Goal: Complete application form: Complete application form

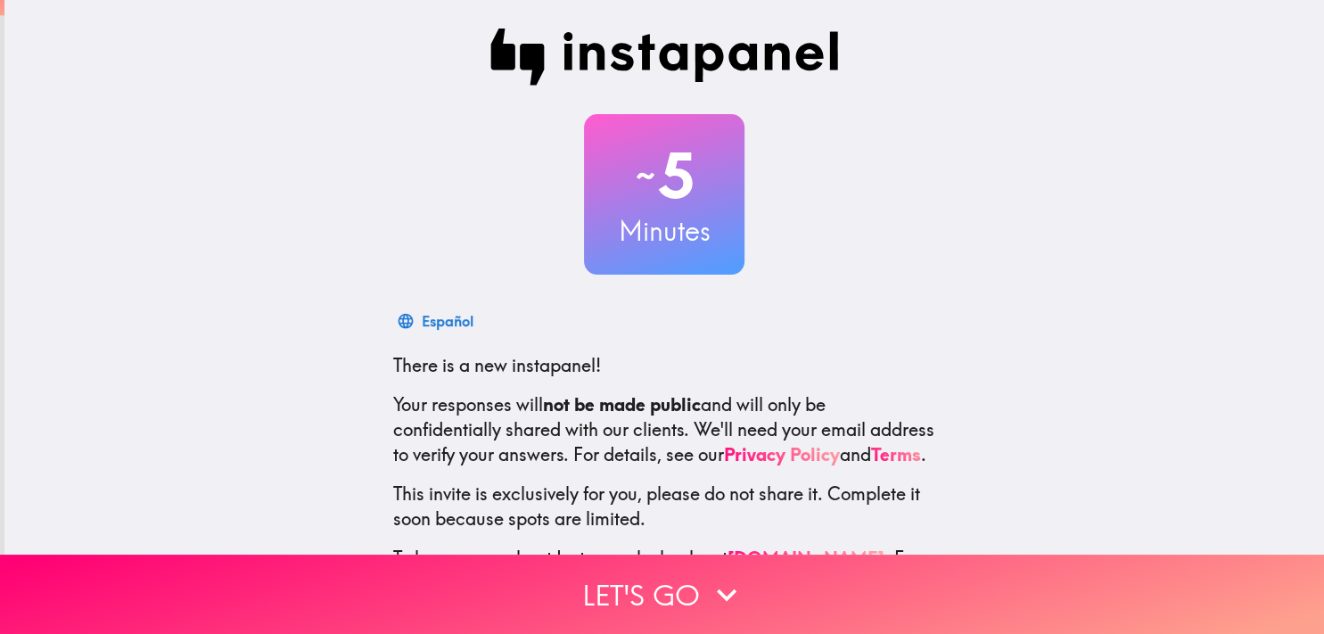
scroll to position [109, 0]
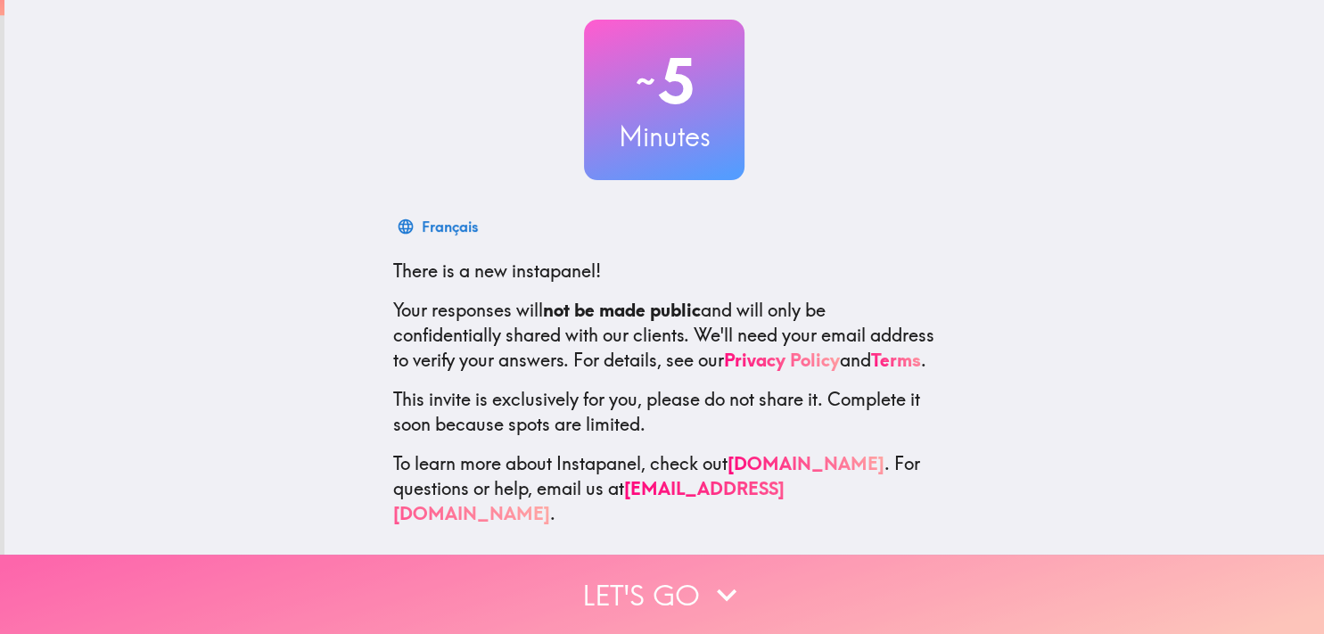
click at [626, 571] on button "Let's go" at bounding box center [662, 593] width 1324 height 79
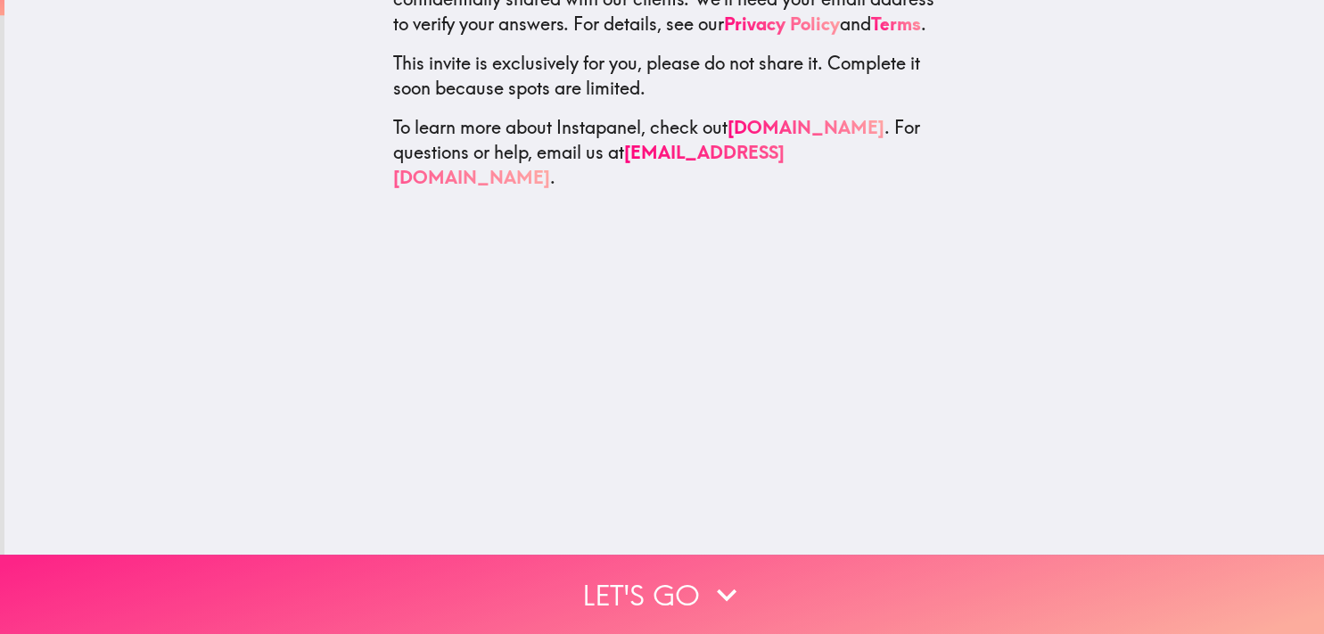
scroll to position [0, 0]
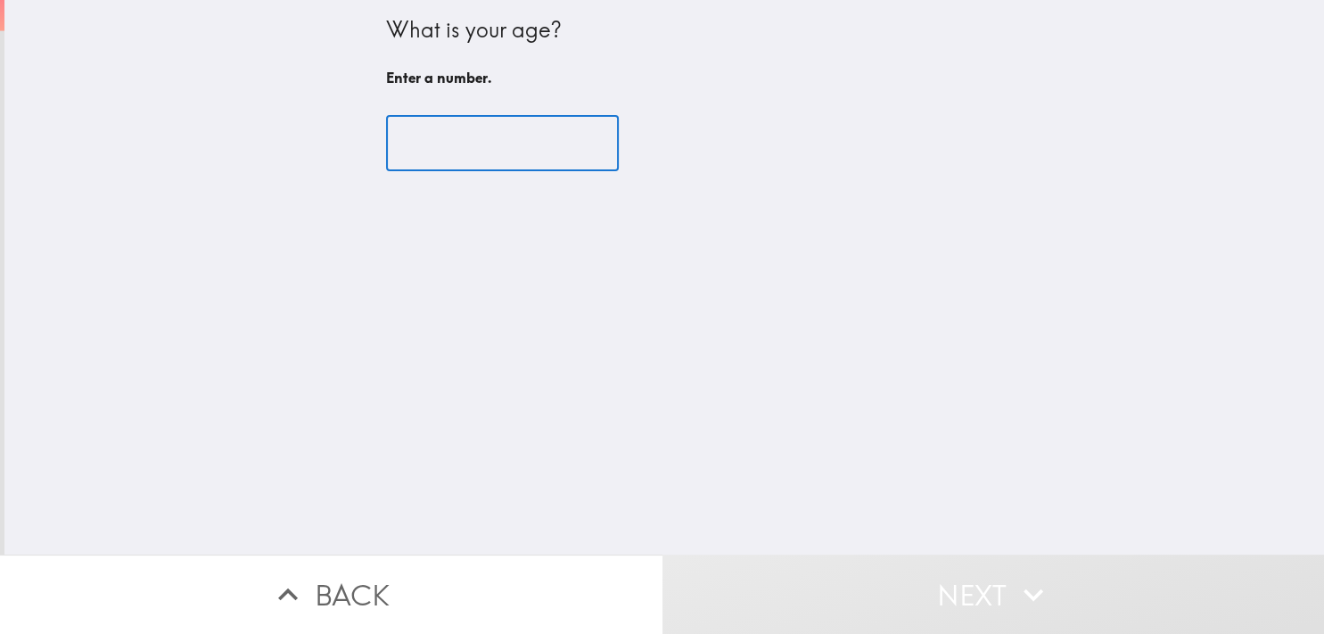
click at [423, 140] on input "number" at bounding box center [502, 143] width 233 height 55
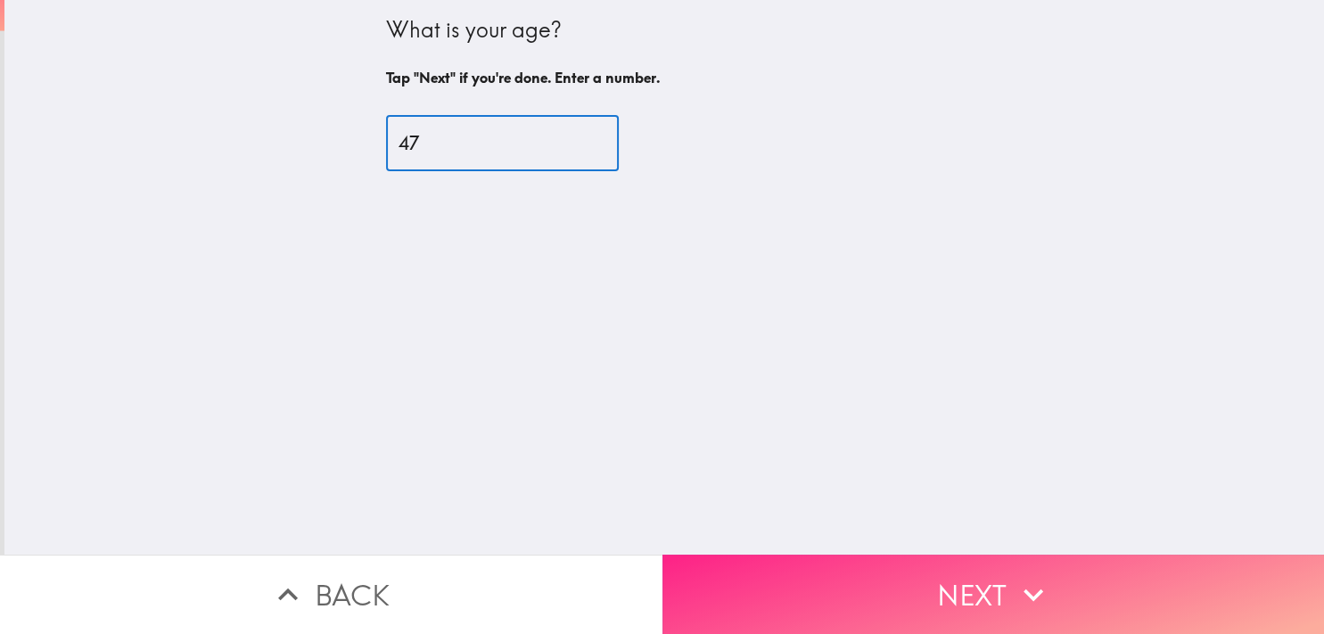
type input "47"
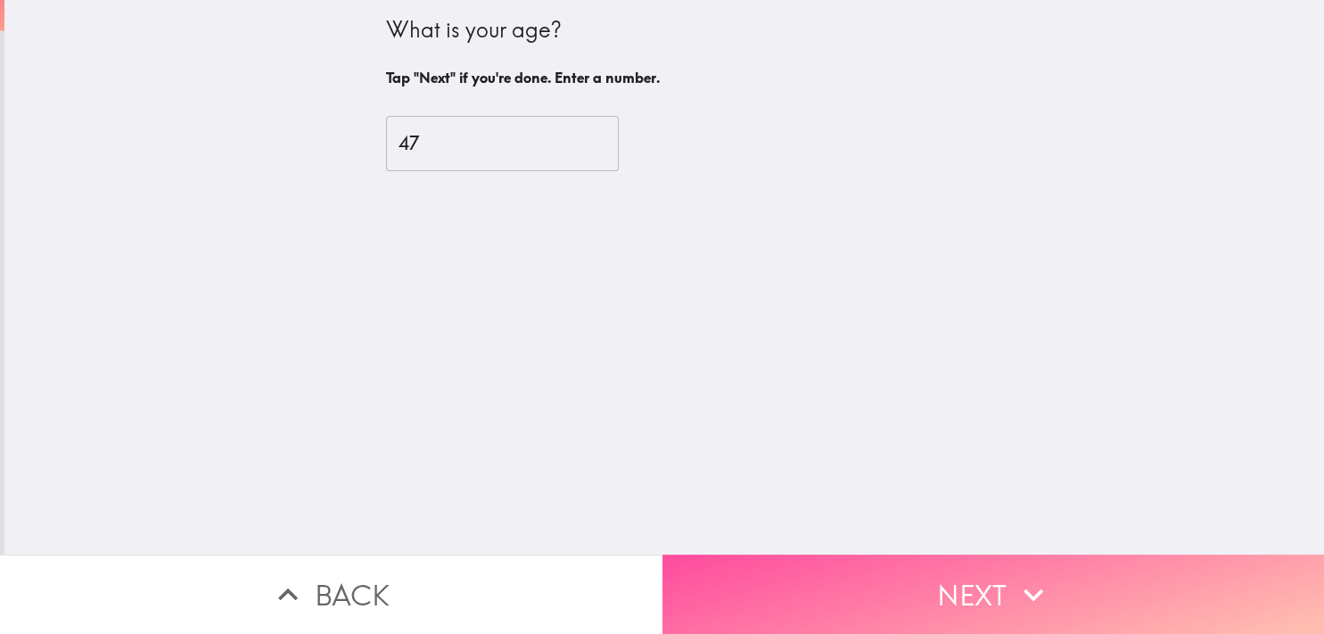
drag, startPoint x: 760, startPoint y: 586, endPoint x: 741, endPoint y: 578, distance: 21.2
click at [759, 584] on button "Next" at bounding box center [993, 593] width 662 height 79
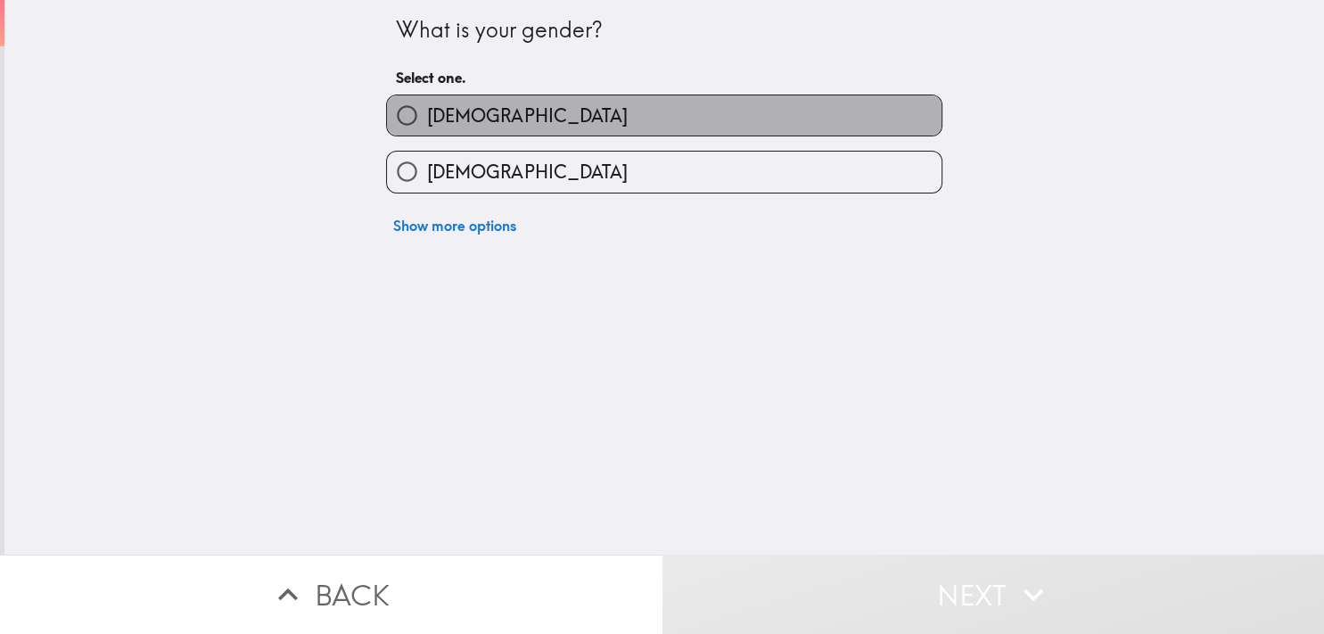
click at [562, 119] on label "[DEMOGRAPHIC_DATA]" at bounding box center [664, 115] width 554 height 40
click at [427, 119] on input "[DEMOGRAPHIC_DATA]" at bounding box center [407, 115] width 40 height 40
radio input "true"
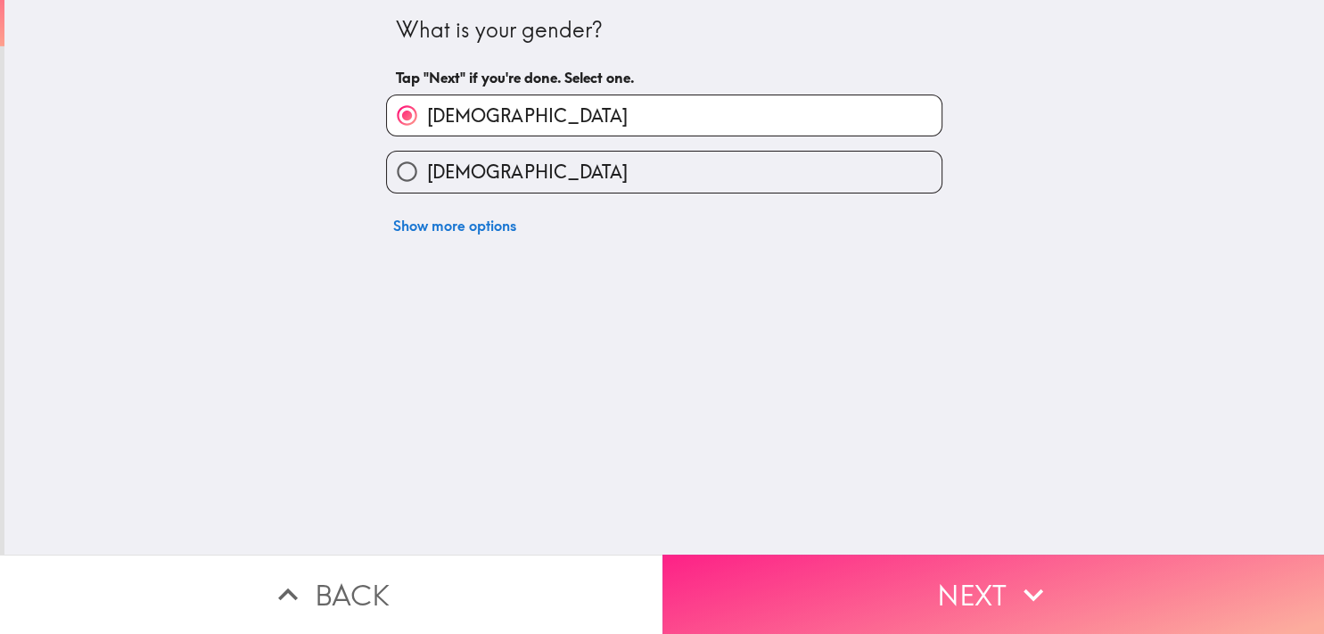
click at [792, 581] on button "Next" at bounding box center [993, 593] width 662 height 79
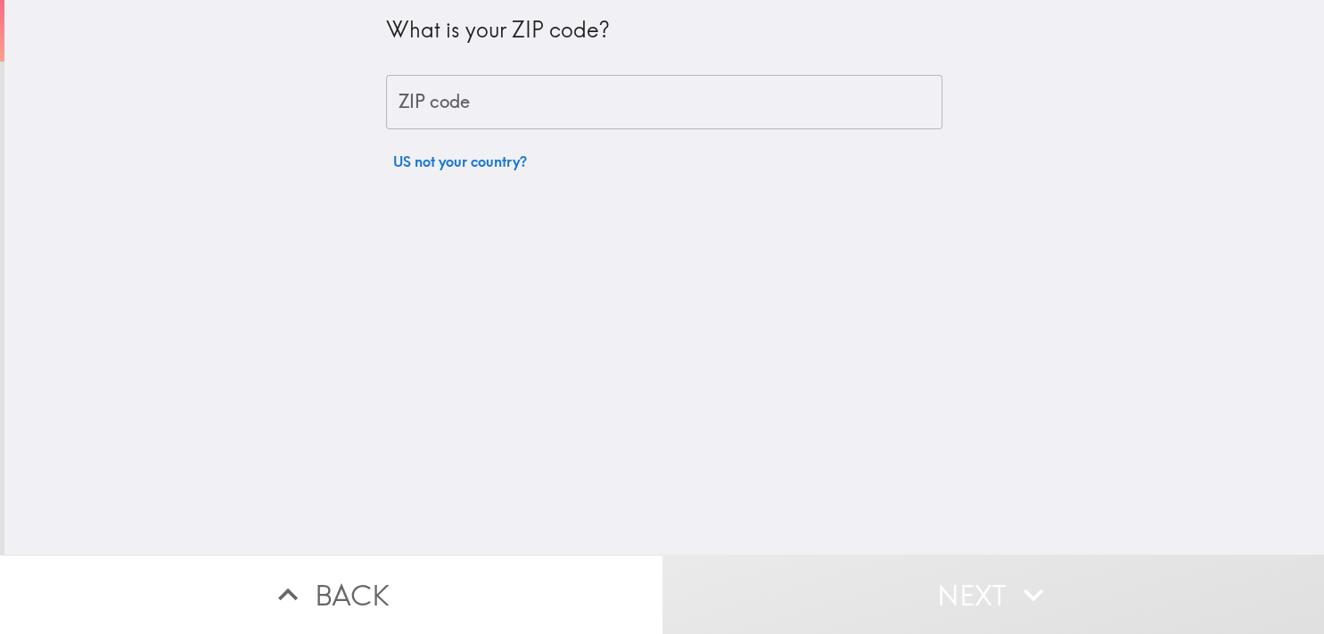
click at [490, 110] on input "ZIP code" at bounding box center [664, 102] width 556 height 55
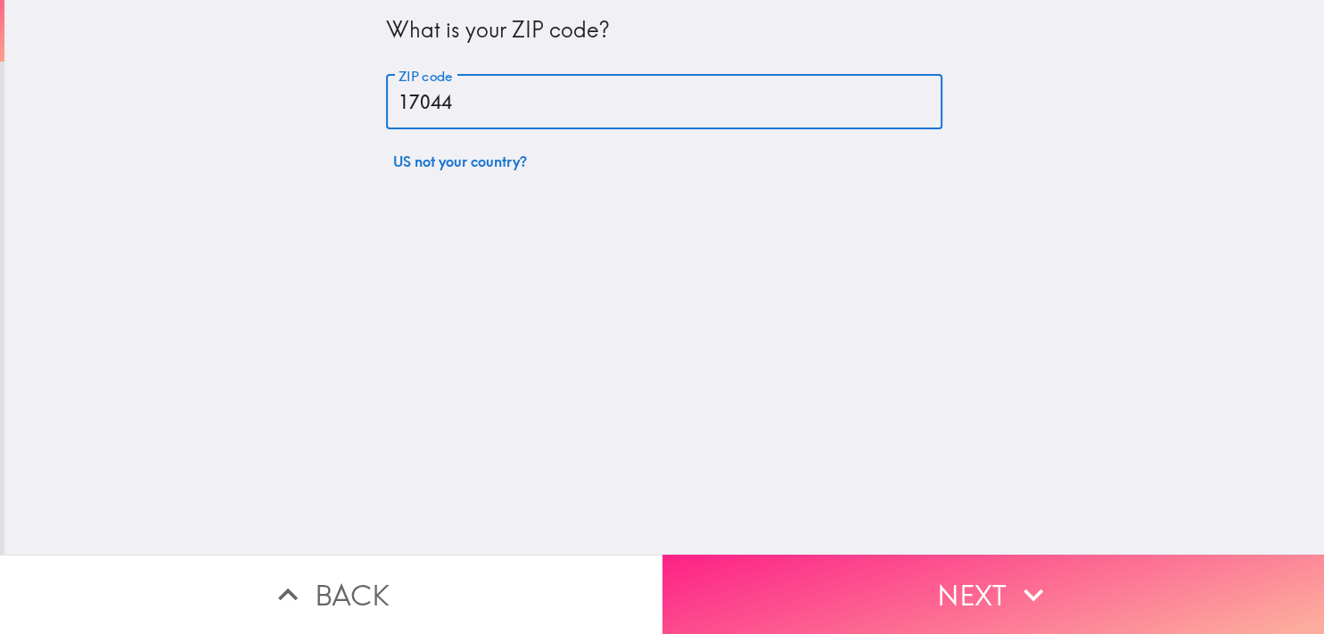
type input "17044"
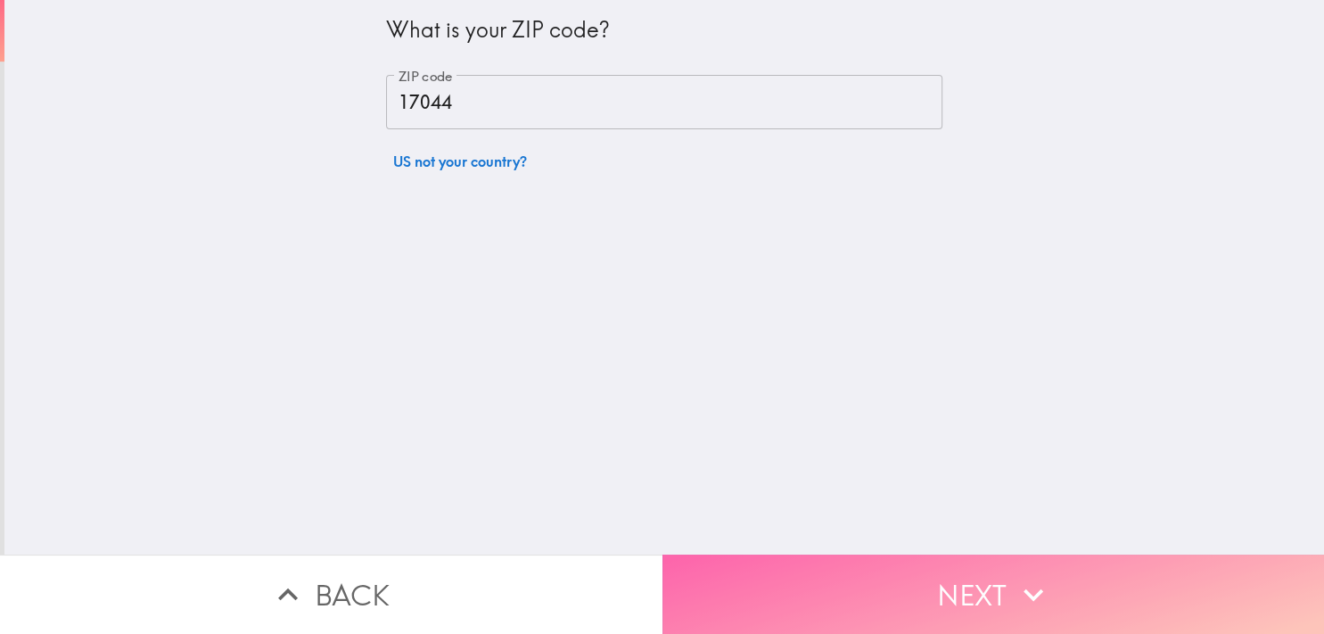
click at [711, 557] on button "Next" at bounding box center [993, 593] width 662 height 79
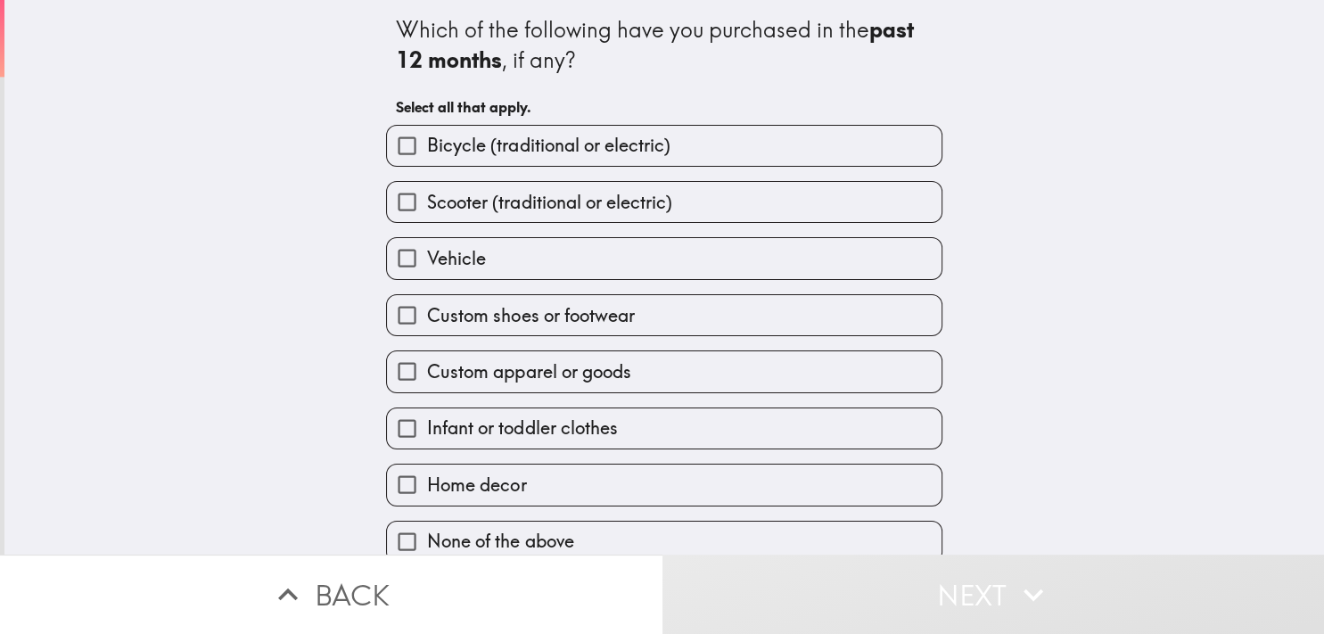
click at [555, 155] on span "Bicycle (traditional or electric)" at bounding box center [548, 145] width 242 height 25
click at [427, 155] on input "Bicycle (traditional or electric)" at bounding box center [407, 146] width 40 height 40
checkbox input "true"
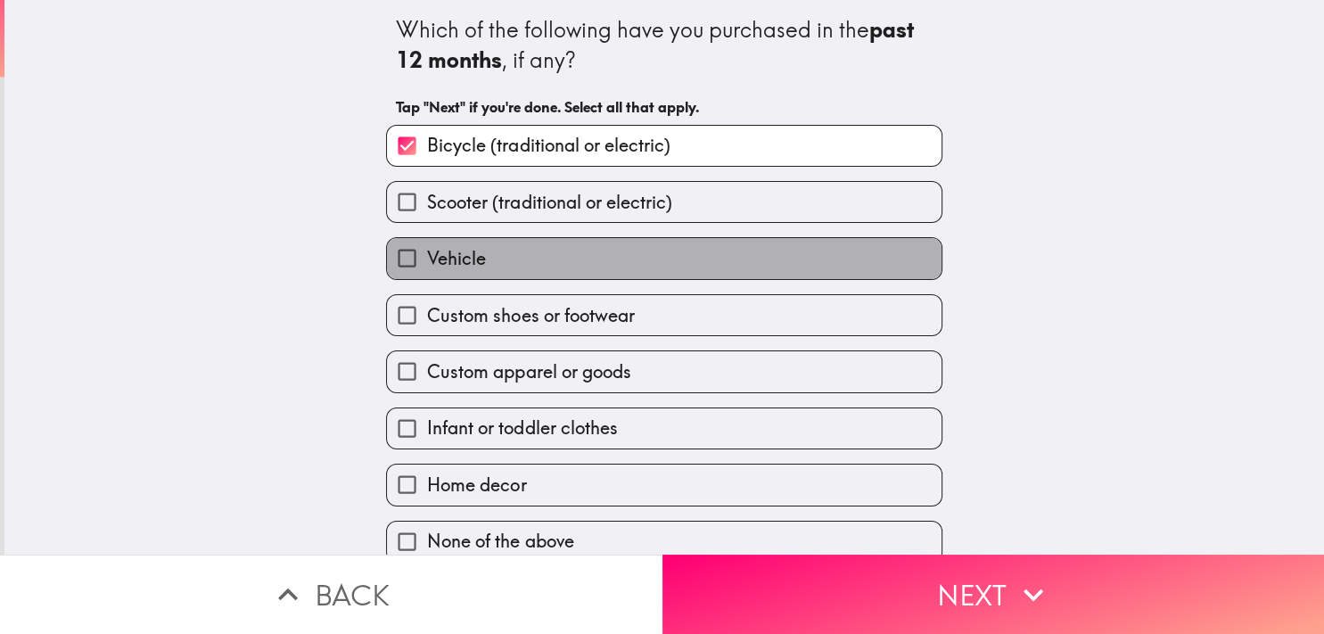
click at [541, 255] on label "Vehicle" at bounding box center [664, 258] width 554 height 40
click at [427, 255] on input "Vehicle" at bounding box center [407, 258] width 40 height 40
checkbox input "true"
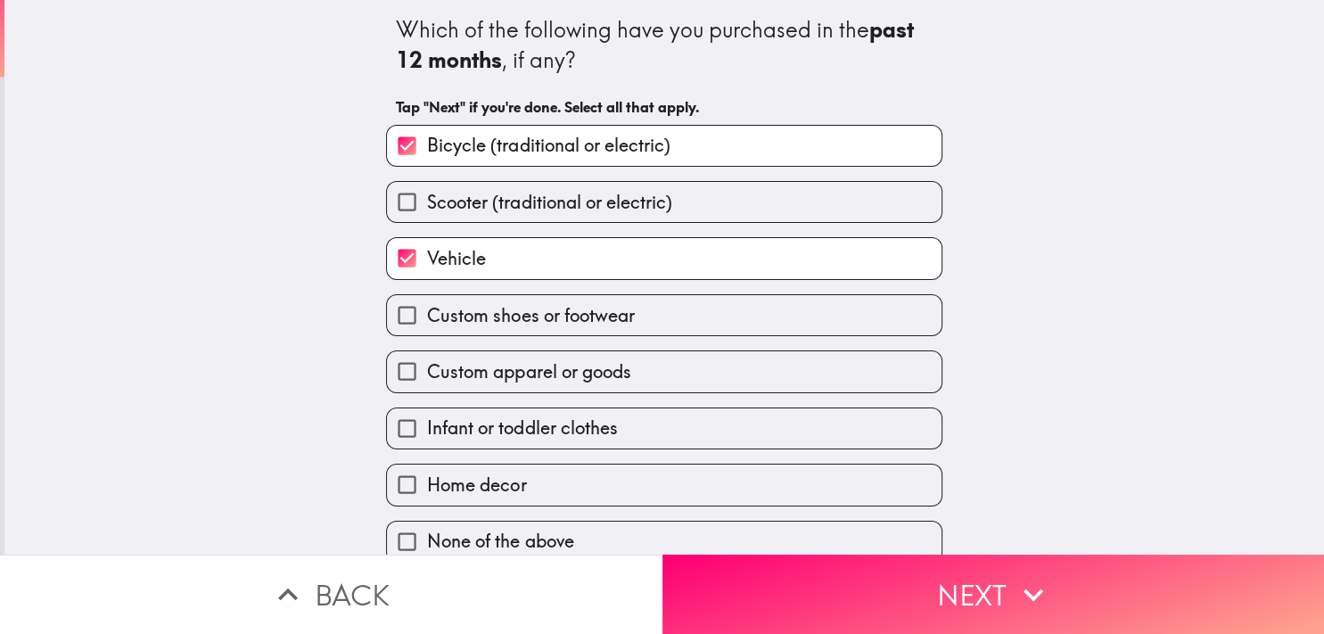
scroll to position [20, 0]
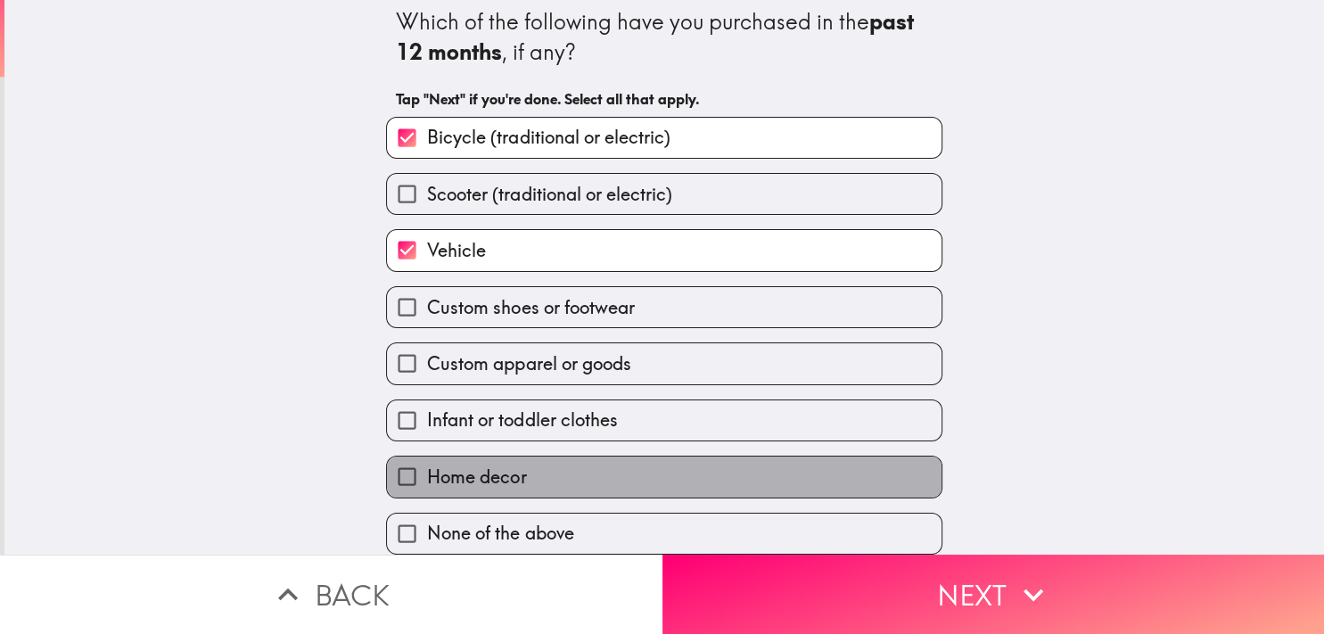
click at [494, 464] on span "Home decor" at bounding box center [476, 476] width 99 height 25
click at [427, 464] on input "Home decor" at bounding box center [407, 476] width 40 height 40
checkbox input "true"
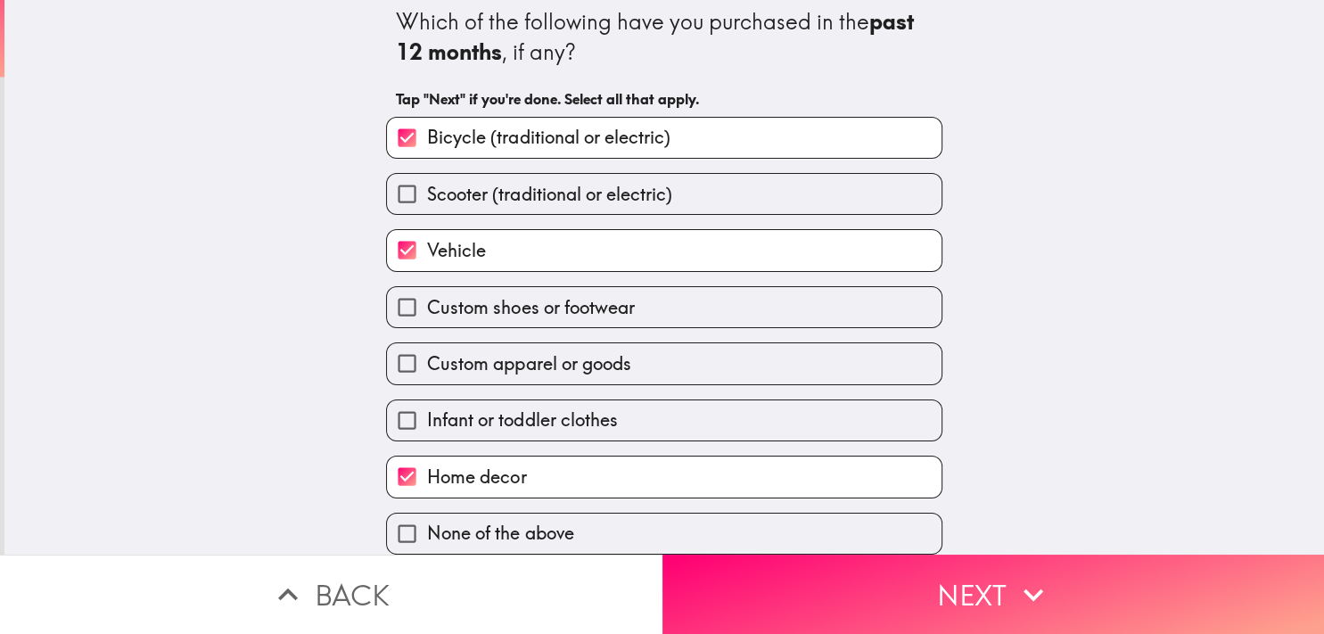
click at [606, 416] on label "Infant or toddler clothes" at bounding box center [664, 420] width 554 height 40
click at [427, 416] on input "Infant or toddler clothes" at bounding box center [407, 420] width 40 height 40
checkbox input "true"
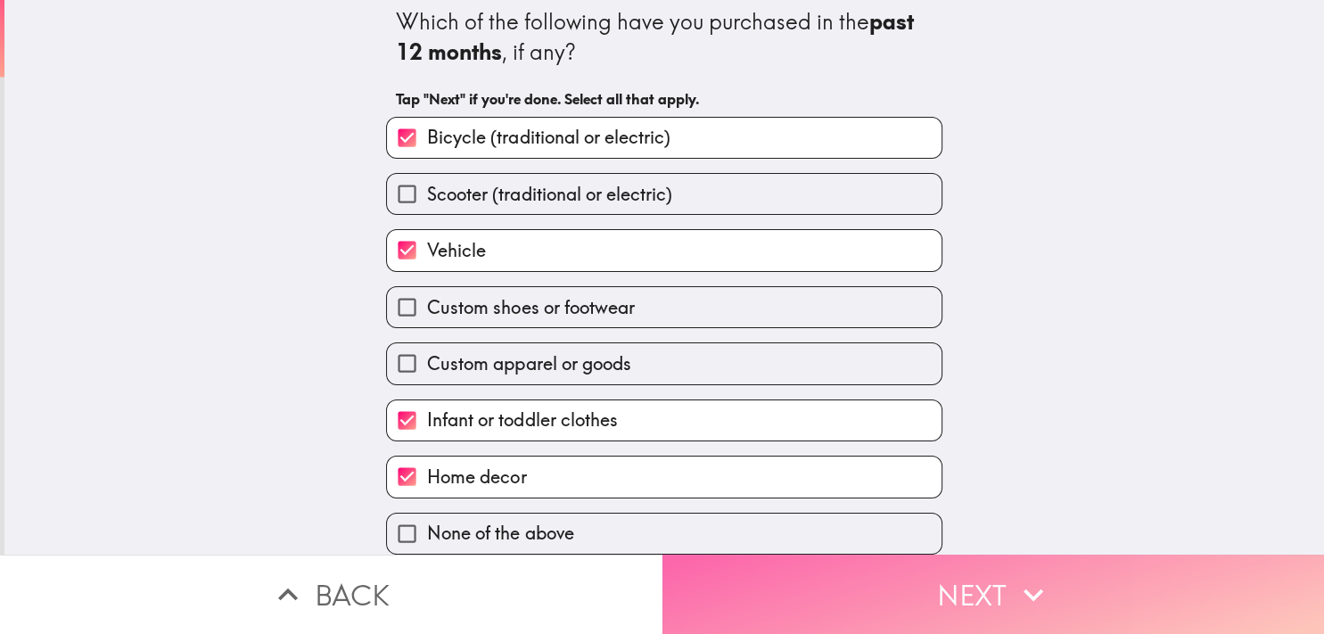
click at [751, 587] on button "Next" at bounding box center [993, 593] width 662 height 79
